Goal: Transaction & Acquisition: Purchase product/service

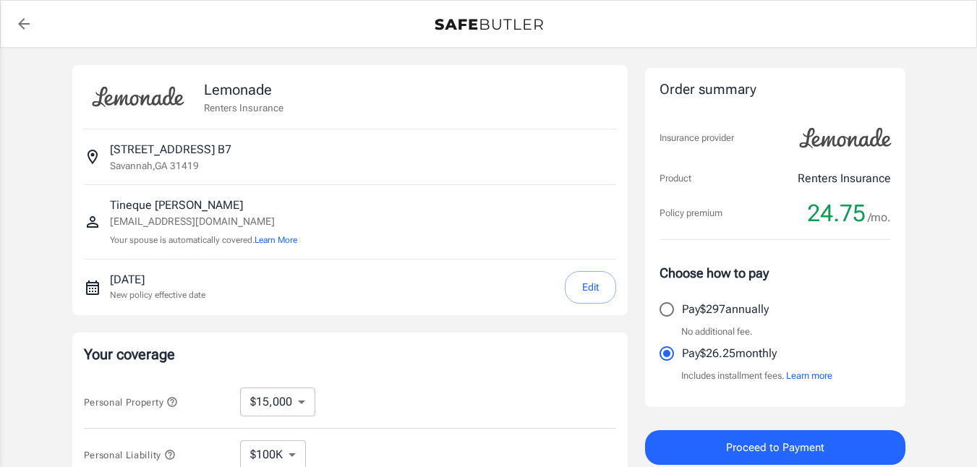
select select "15000"
select select "500"
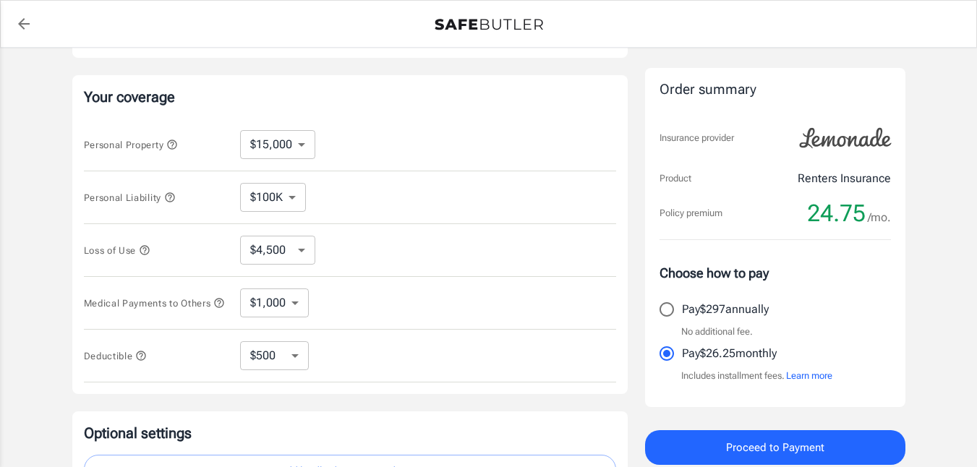
scroll to position [259, 0]
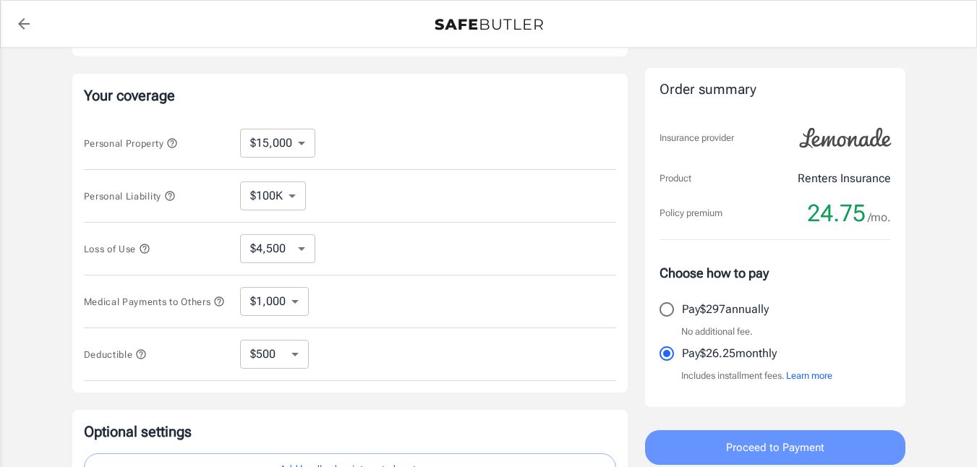
click at [781, 445] on span "Proceed to Payment" at bounding box center [775, 447] width 98 height 19
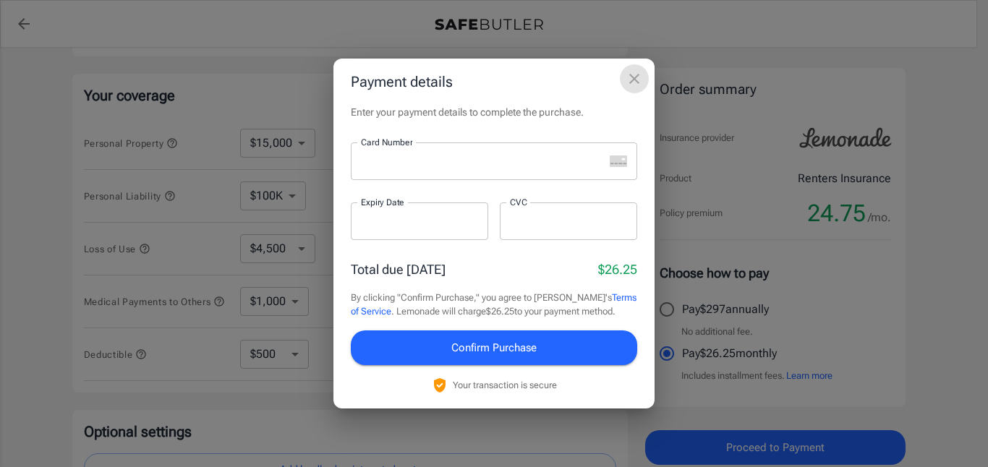
click at [635, 80] on icon "close" at bounding box center [634, 79] width 10 height 10
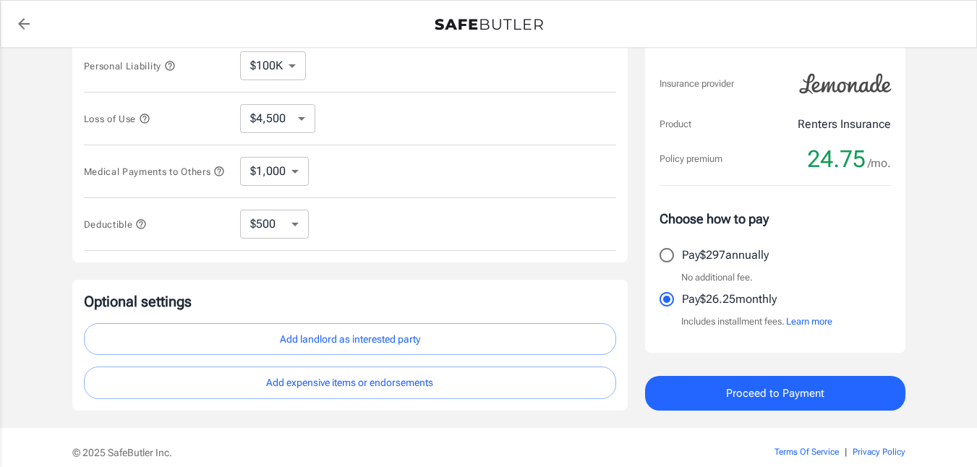
scroll to position [457, 0]
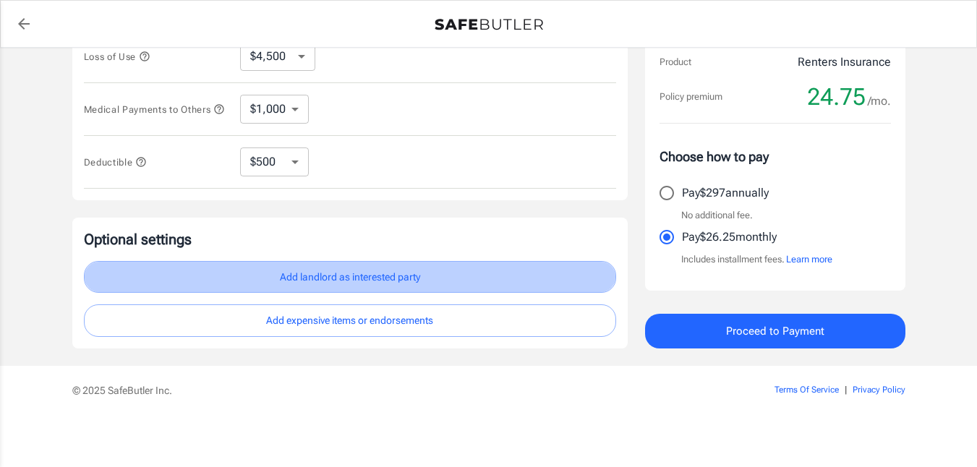
click at [312, 278] on button "Add landlord as interested party" at bounding box center [350, 277] width 532 height 33
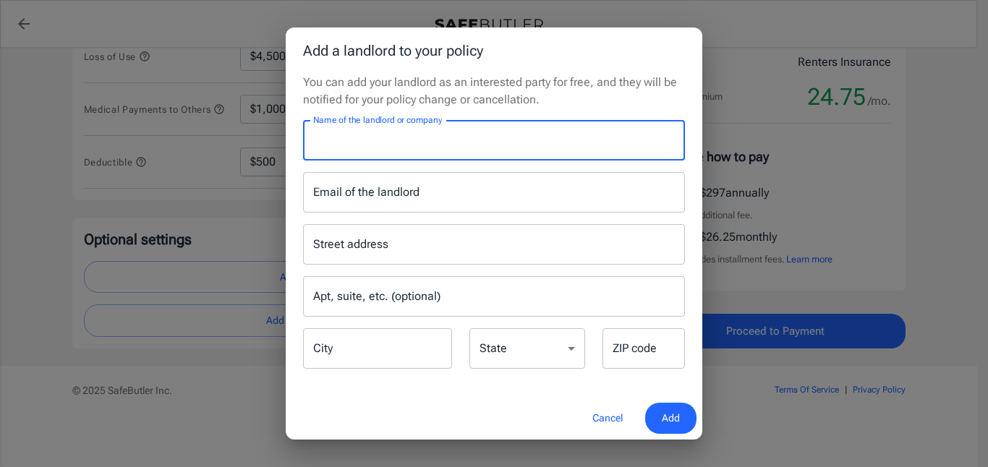
click at [364, 138] on input "Name of the landlord or company" at bounding box center [494, 140] width 382 height 40
type input "Bricktowne Flates"
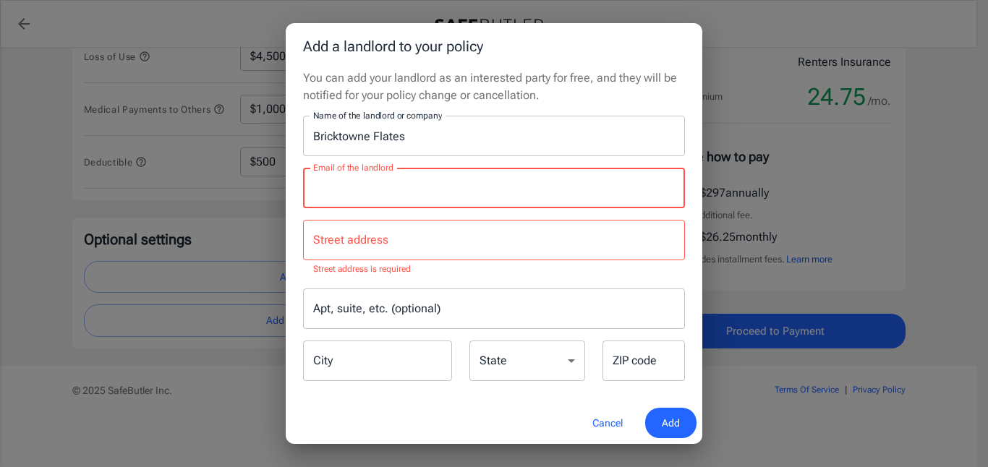
click at [430, 192] on input "Email of the landlord" at bounding box center [494, 188] width 382 height 40
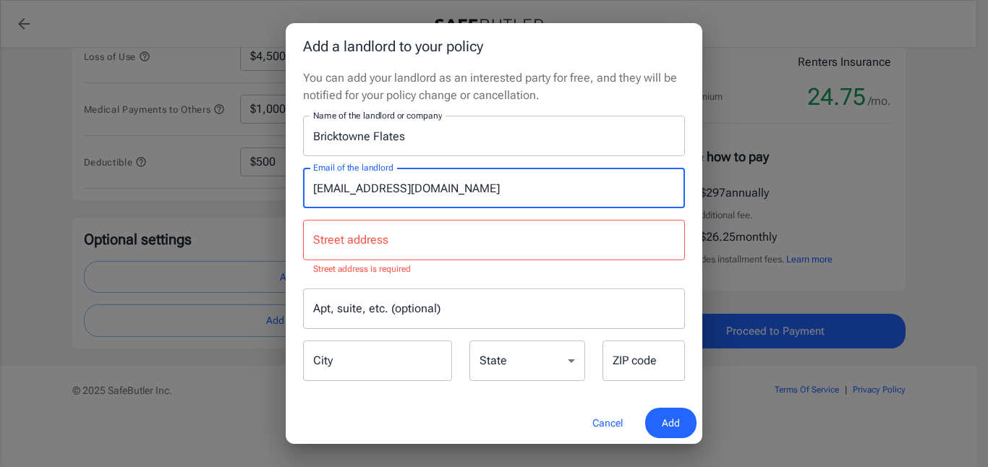
type input "[EMAIL_ADDRESS][DOMAIN_NAME]"
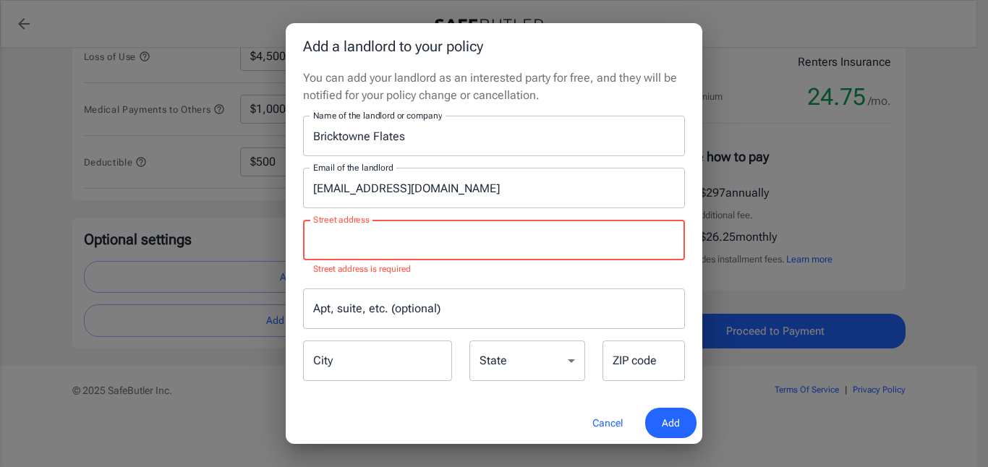
click at [337, 247] on input "Street address" at bounding box center [494, 239] width 369 height 27
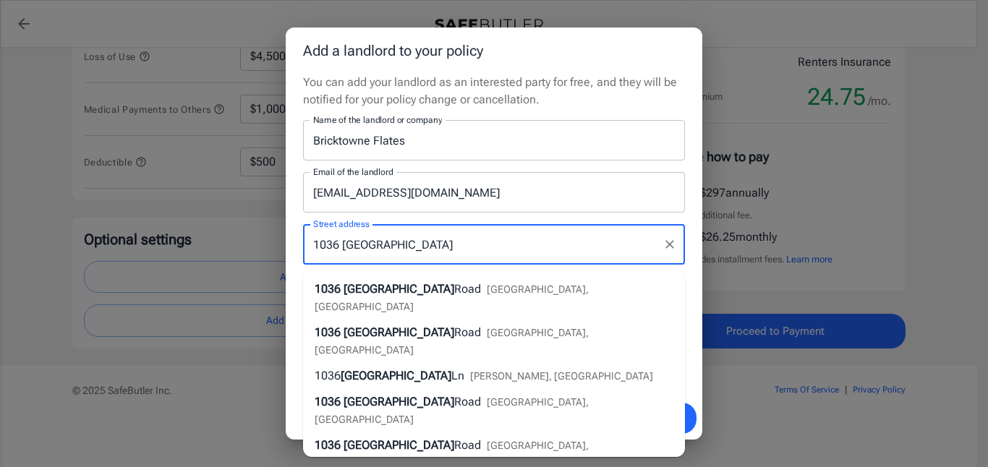
click at [344, 282] on span "[GEOGRAPHIC_DATA]" at bounding box center [399, 289] width 111 height 14
type input "[STREET_ADDRESS]"
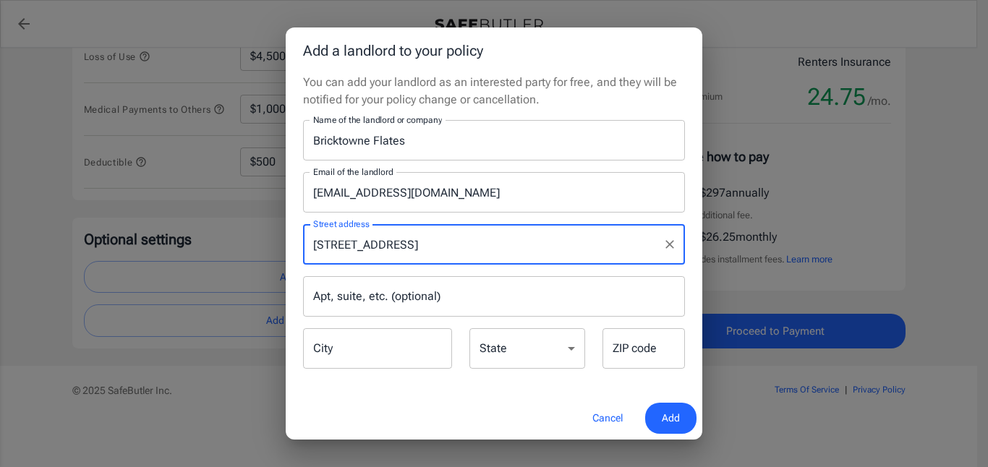
type input "Savannah"
select select "GA"
type input "31419"
type input "[STREET_ADDRESS]"
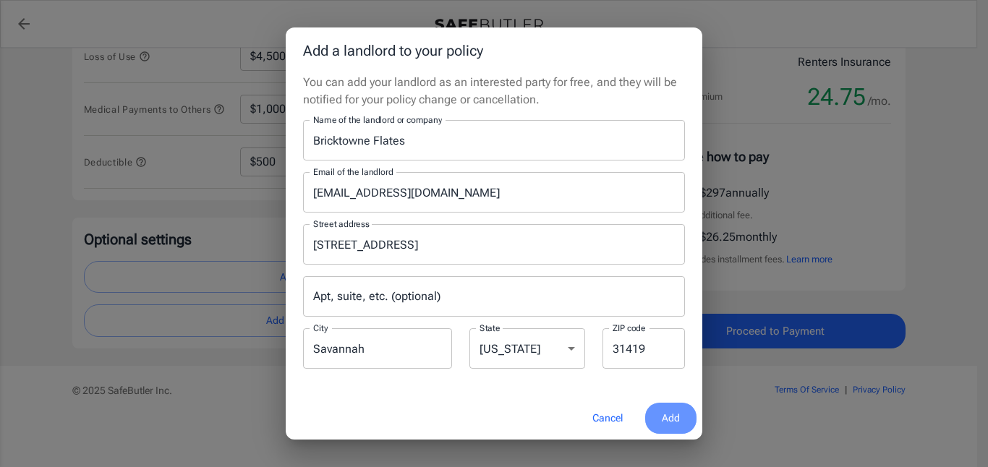
click at [665, 417] on span "Add" at bounding box center [671, 418] width 18 height 18
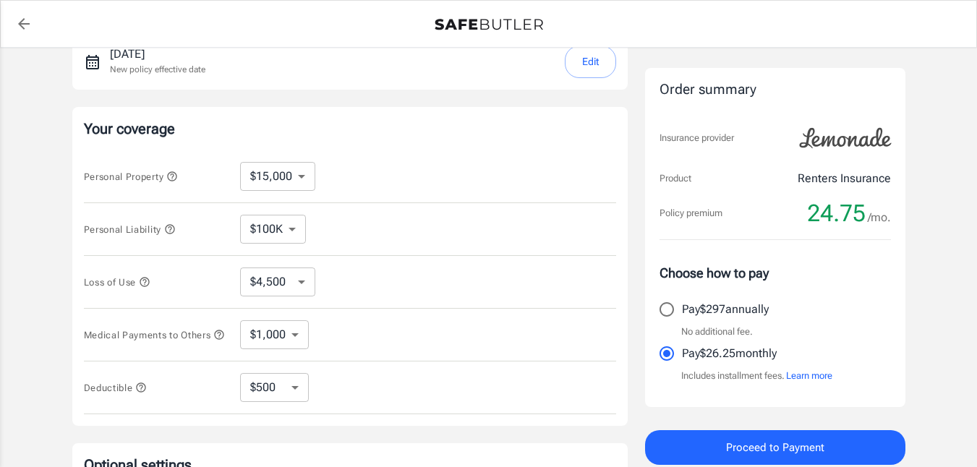
scroll to position [191, 0]
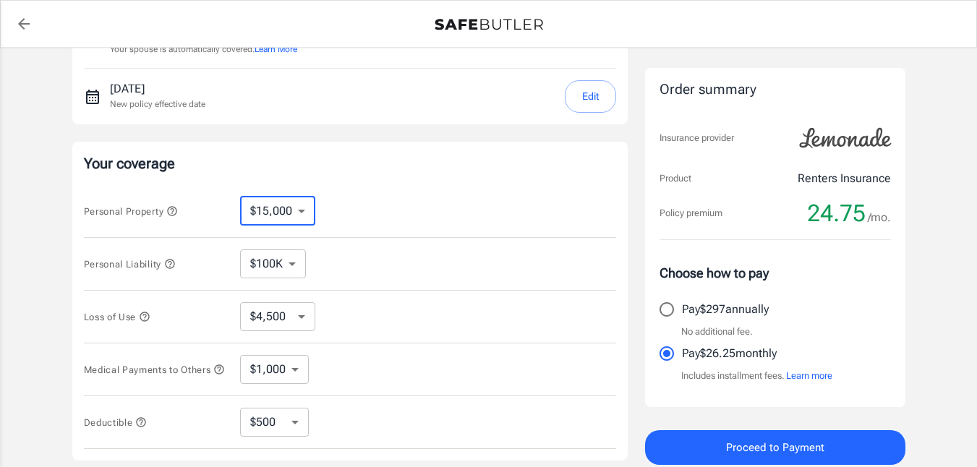
click at [304, 209] on select "$10,000 $15,000 $20,000 $25,000 $30,000 $40,000 $50,000 $100K $150K $200K $250K" at bounding box center [277, 211] width 75 height 29
select select "20000"
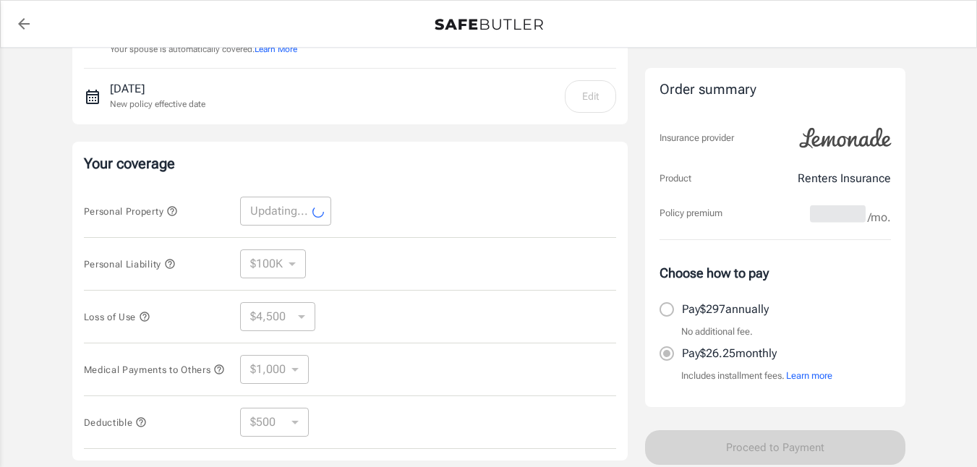
select select "20000"
select select "6000"
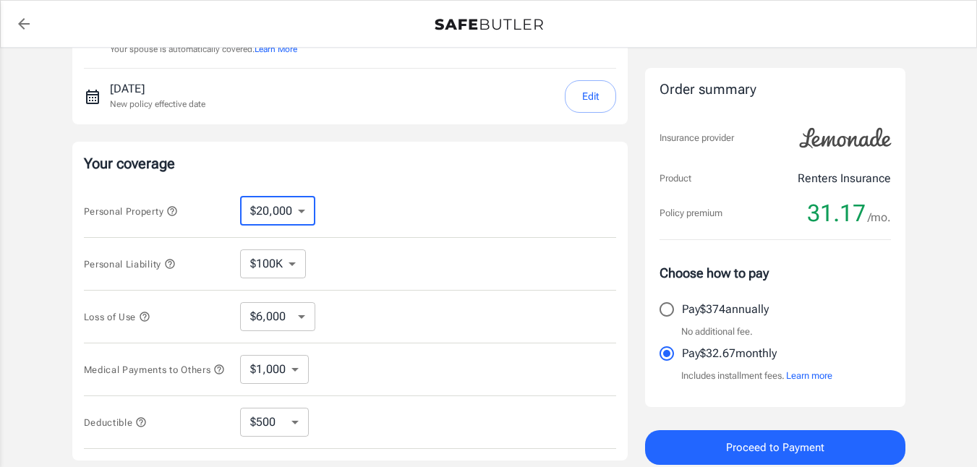
click at [302, 206] on select "$10,000 $15,000 $20,000 $25,000 $30,000 $40,000 $50,000 $100K $150K $200K $250K" at bounding box center [277, 211] width 75 height 29
select select "15000"
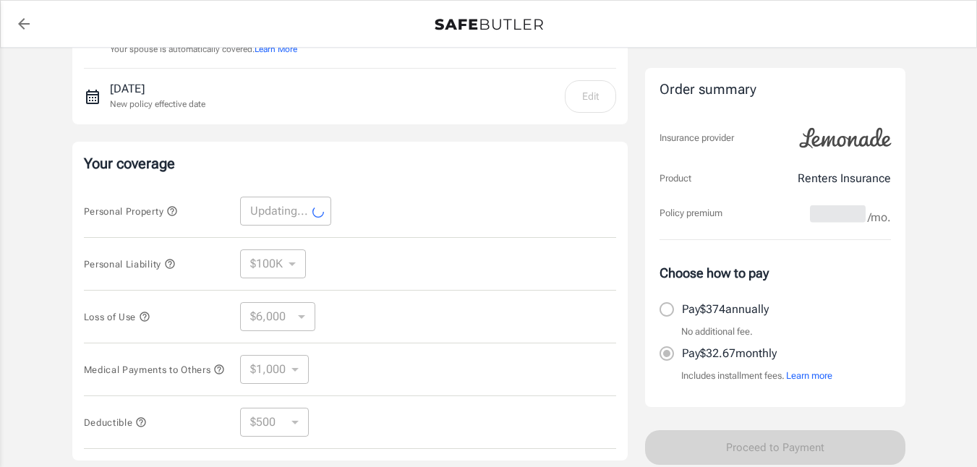
select select "15000"
select select "4500"
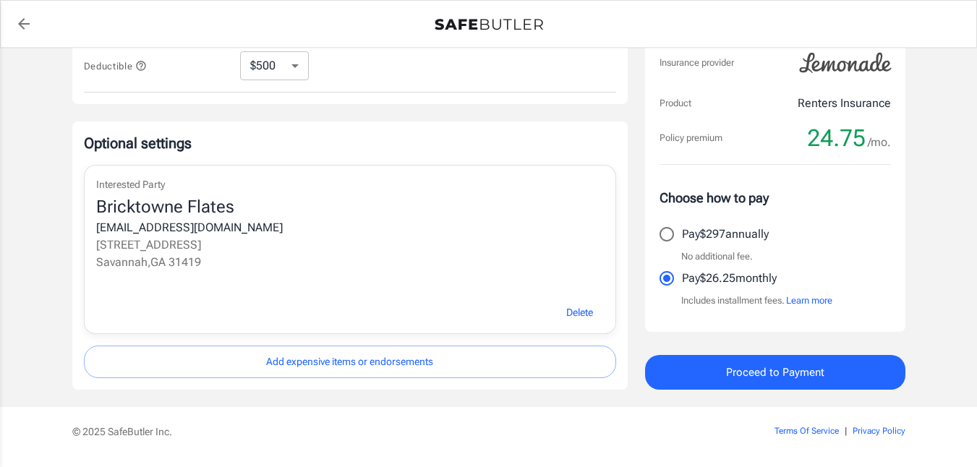
scroll to position [594, 0]
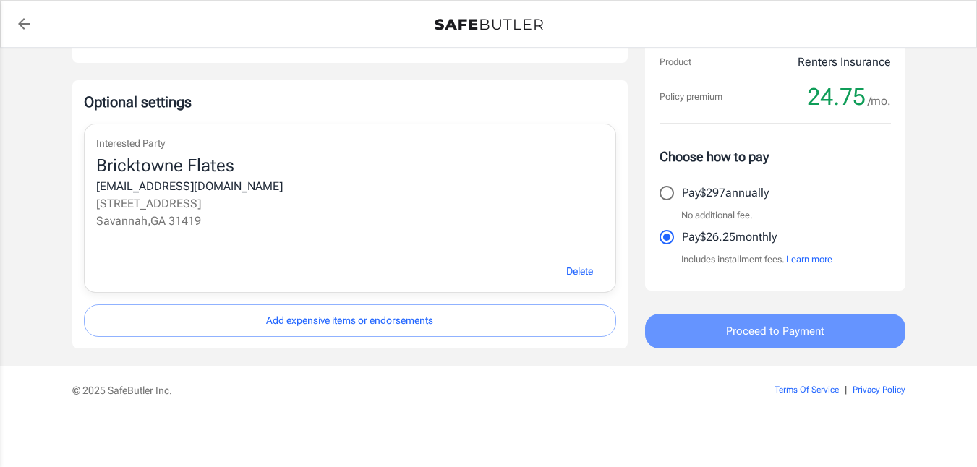
click at [785, 327] on span "Proceed to Payment" at bounding box center [775, 331] width 98 height 19
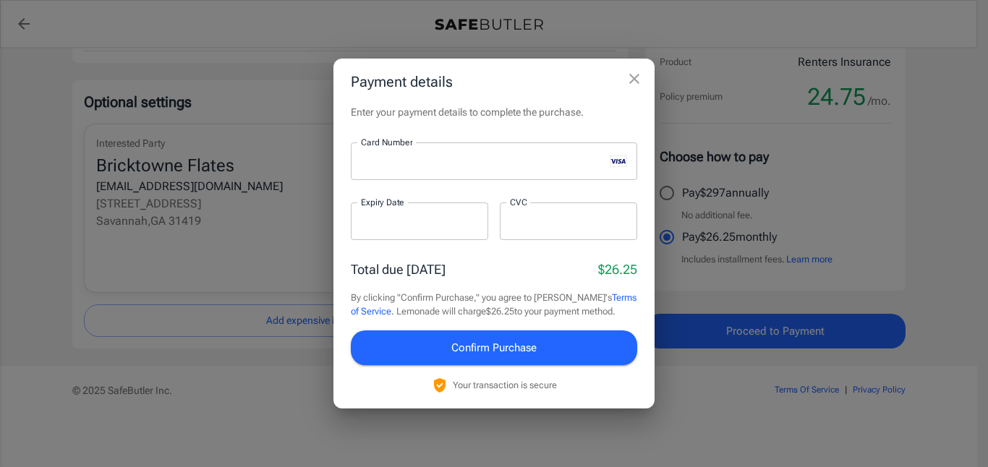
click at [368, 229] on div at bounding box center [419, 221] width 137 height 38
click at [463, 272] on div "Total due [DATE] $26.25" at bounding box center [494, 270] width 286 height 20
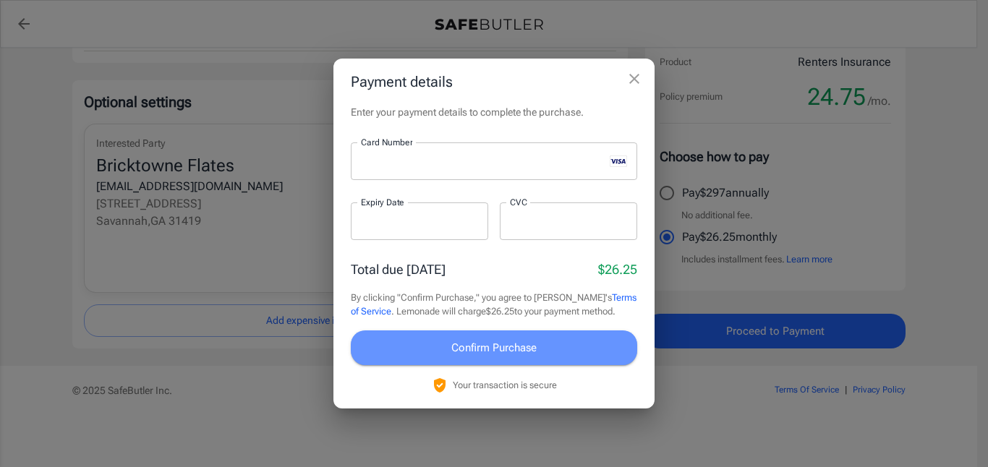
click at [459, 349] on span "Confirm Purchase" at bounding box center [493, 347] width 85 height 19
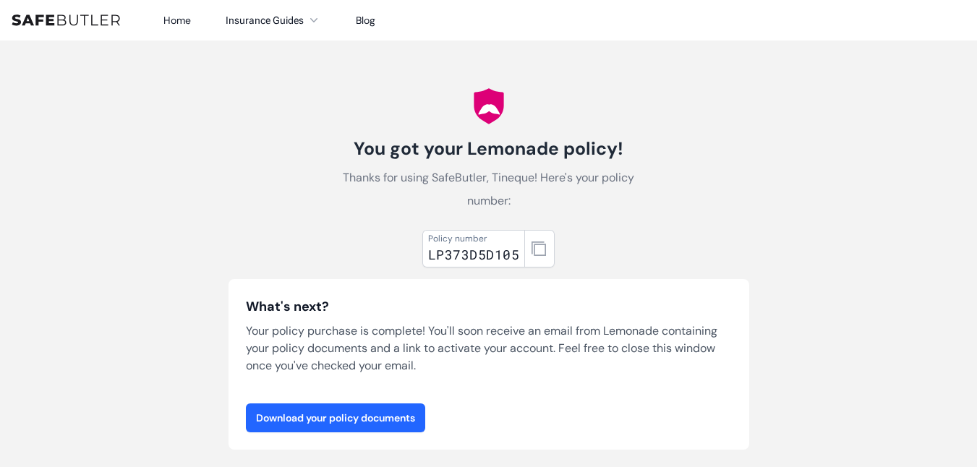
click at [333, 419] on link "Download your policy documents" at bounding box center [335, 418] width 179 height 29
